Goal: Task Accomplishment & Management: Manage account settings

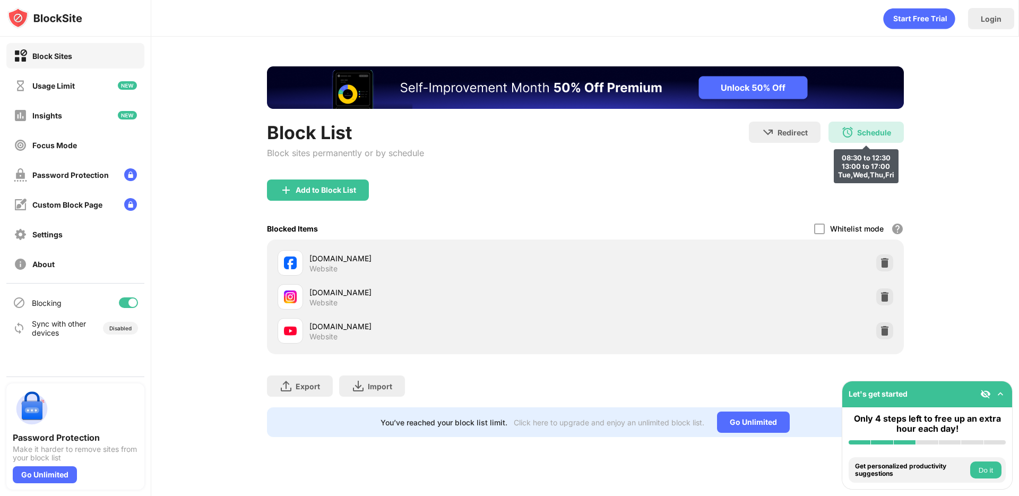
click at [879, 136] on div "Schedule" at bounding box center [874, 132] width 34 height 9
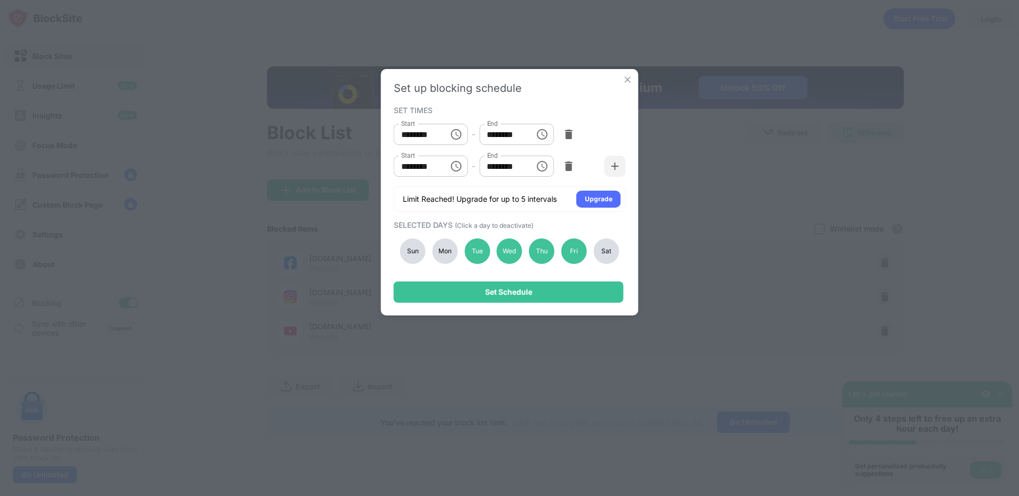
click at [455, 249] on div "Mon" at bounding box center [444, 250] width 25 height 25
click at [477, 251] on div "Tue" at bounding box center [476, 250] width 25 height 25
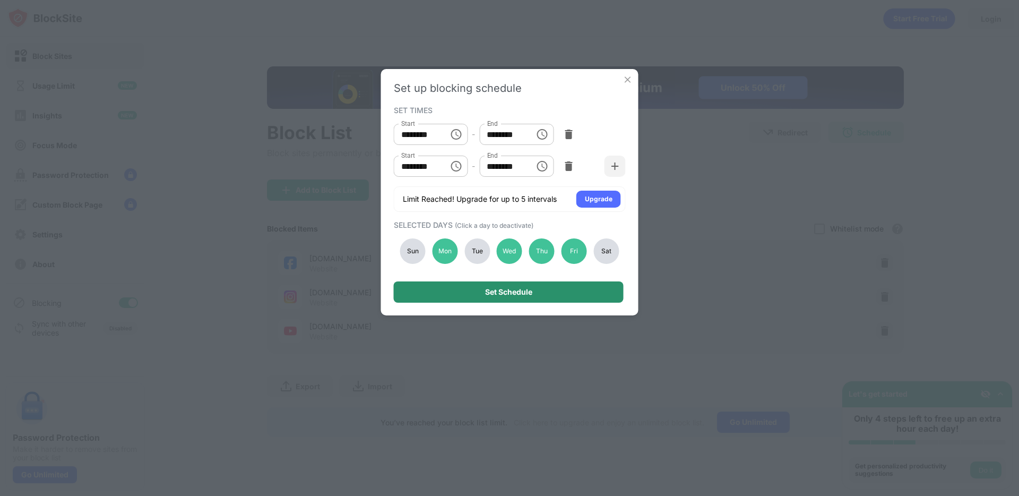
click at [477, 285] on div "Set Schedule" at bounding box center [509, 291] width 230 height 21
